Goal: Find specific page/section: Find specific page/section

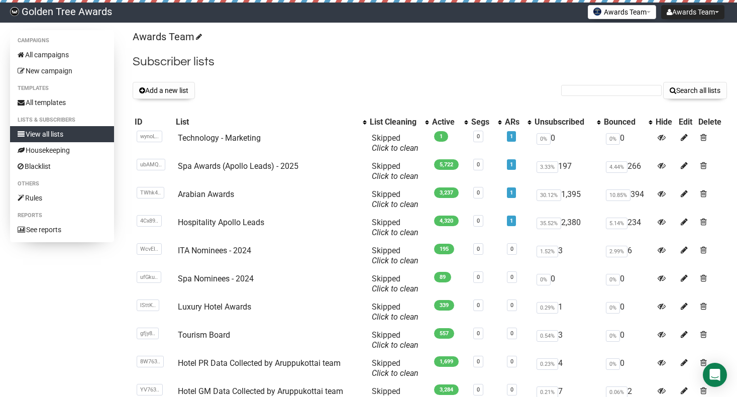
click at [619, 21] on div "Awards Team AI Award Leads - Apollo Awards Team" at bounding box center [621, 13] width 73 height 20
click at [619, 14] on button "Awards Team" at bounding box center [622, 12] width 68 height 14
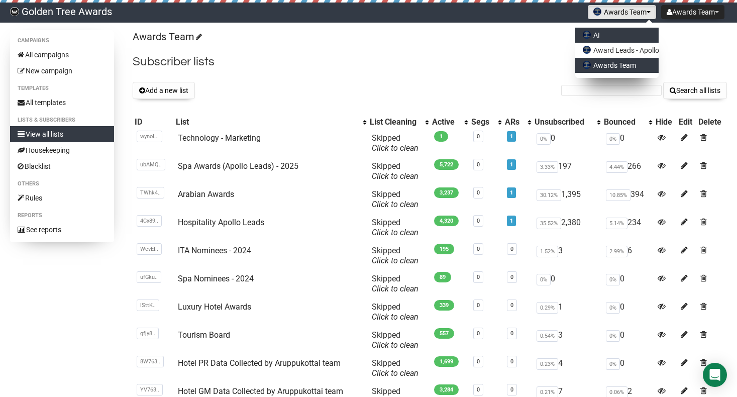
click at [614, 31] on link "AI" at bounding box center [616, 35] width 83 height 15
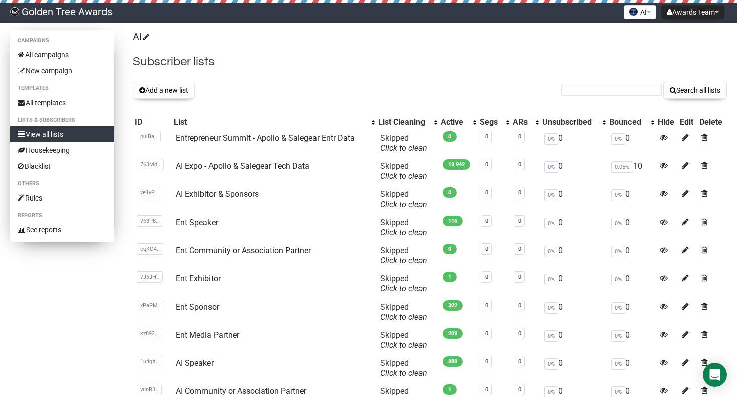
click at [67, 138] on link "View all lists" at bounding box center [62, 134] width 104 height 16
click at [66, 52] on link "All campaigns" at bounding box center [62, 55] width 104 height 16
click at [637, 9] on button "AI" at bounding box center [640, 12] width 32 height 14
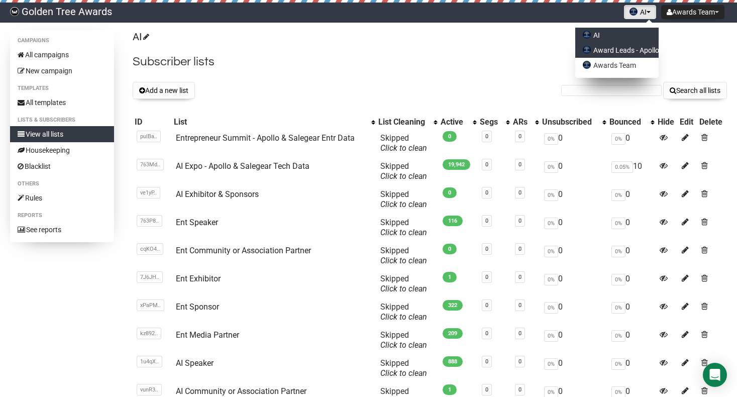
click at [621, 48] on link "Award Leads - Apollo" at bounding box center [616, 50] width 83 height 15
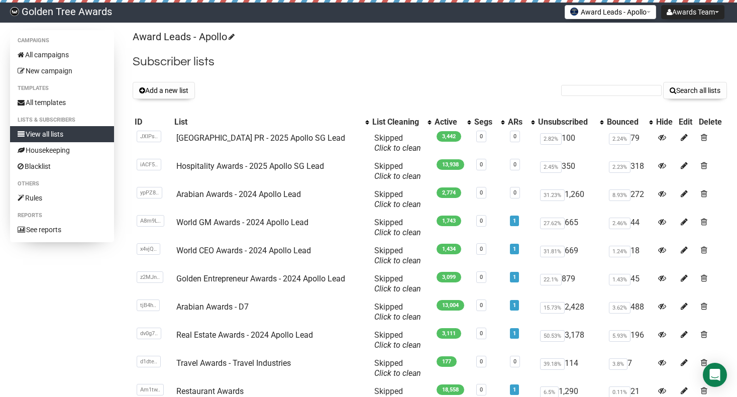
click at [598, 12] on button "Award Leads - Apollo" at bounding box center [610, 12] width 91 height 14
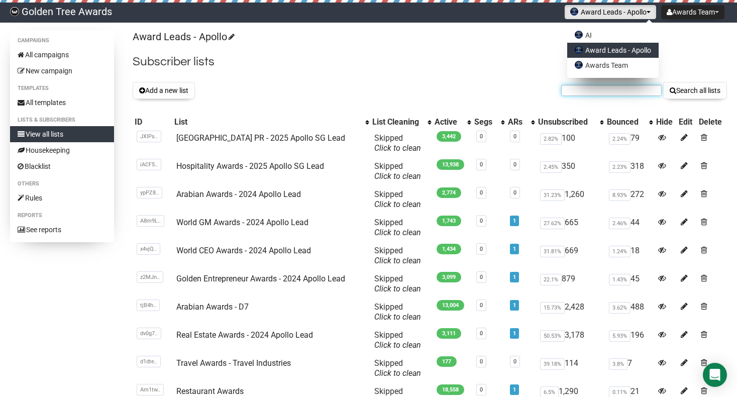
click at [574, 87] on input "text" at bounding box center [611, 90] width 100 height 11
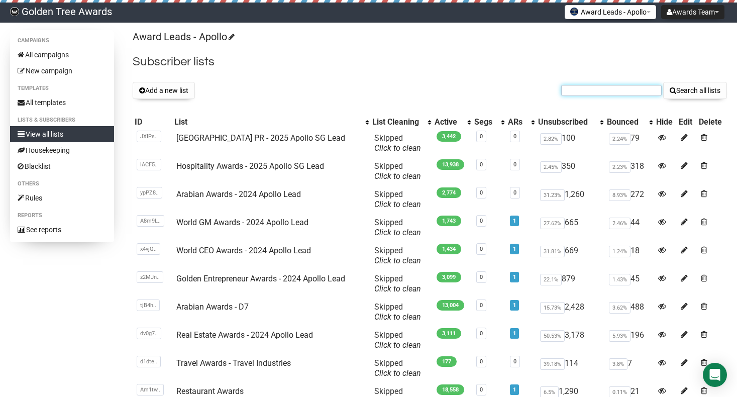
paste input "marketing@quellenhof.it>"
type input "marketing@quellenhof.it"
click at [663, 82] on button "Search all lists" at bounding box center [695, 90] width 64 height 17
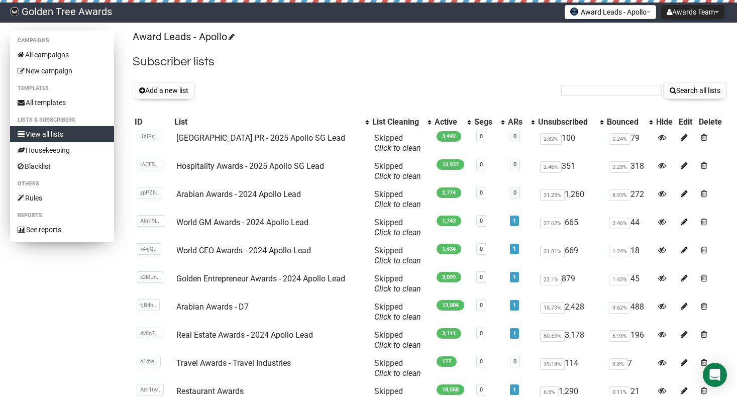
click at [59, 132] on link "View all lists" at bounding box center [62, 134] width 104 height 16
click at [53, 99] on link "All templates" at bounding box center [62, 102] width 104 height 16
